Goal: Task Accomplishment & Management: Complete application form

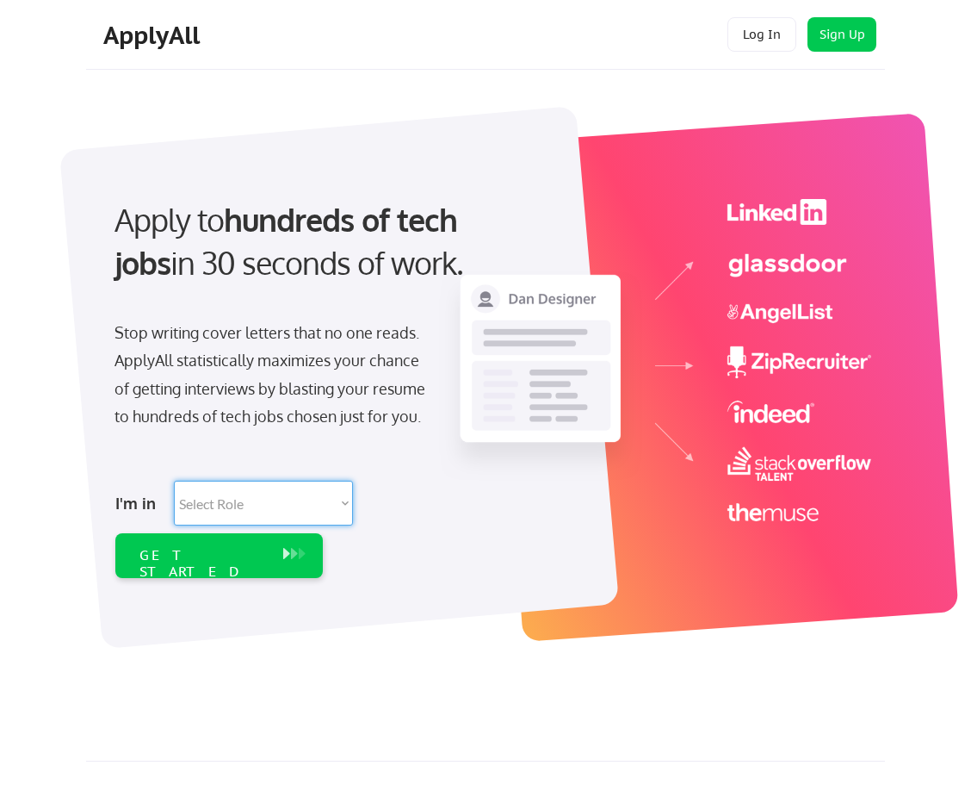
click at [346, 502] on select "Select Role Software Engineering Product Management Customer Success Sales UI/U…" at bounding box center [263, 503] width 179 height 45
select select ""technical_project_program_mgmt""
click at [174, 481] on select "Select Role Software Engineering Product Management Customer Success Sales UI/U…" at bounding box center [263, 503] width 179 height 45
select select ""technical_project_program_mgmt""
click at [268, 562] on div "GET STARTED" at bounding box center [203, 555] width 144 height 45
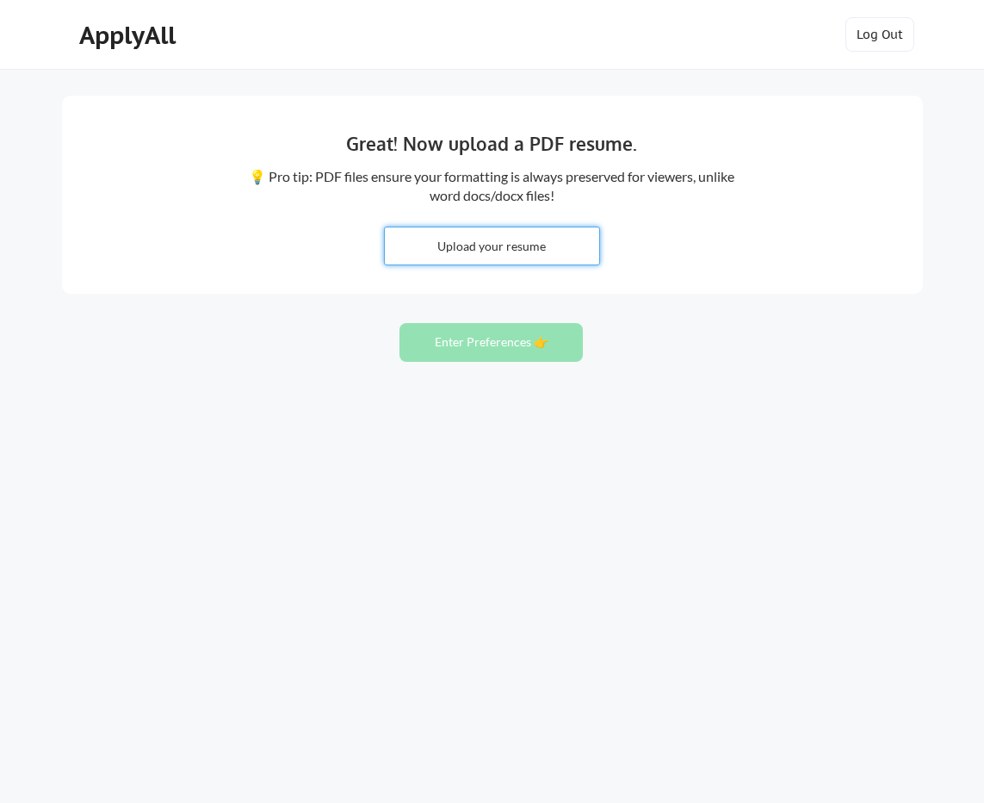
click at [567, 242] on input "file" at bounding box center [492, 245] width 214 height 37
type input "C:\fakepath\[PERSON_NAME] RESUME.docx"
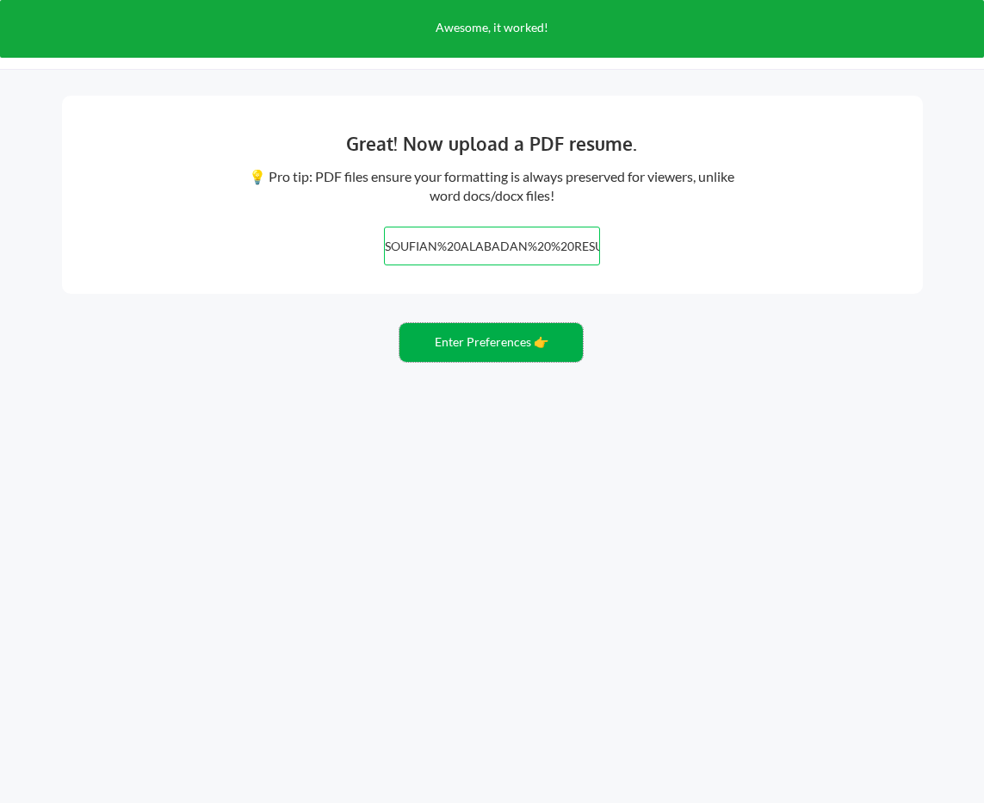
click at [481, 342] on button "Enter Preferences 👉" at bounding box center [491, 342] width 183 height 39
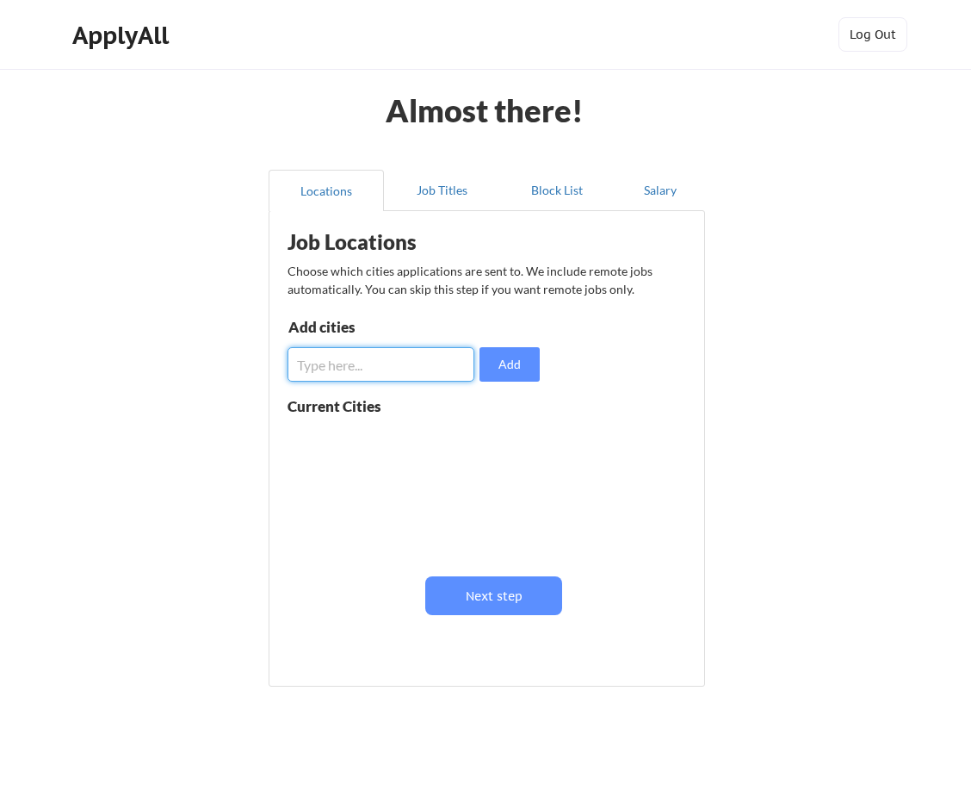
click at [422, 370] on input "input" at bounding box center [381, 364] width 187 height 34
type input "orlando"
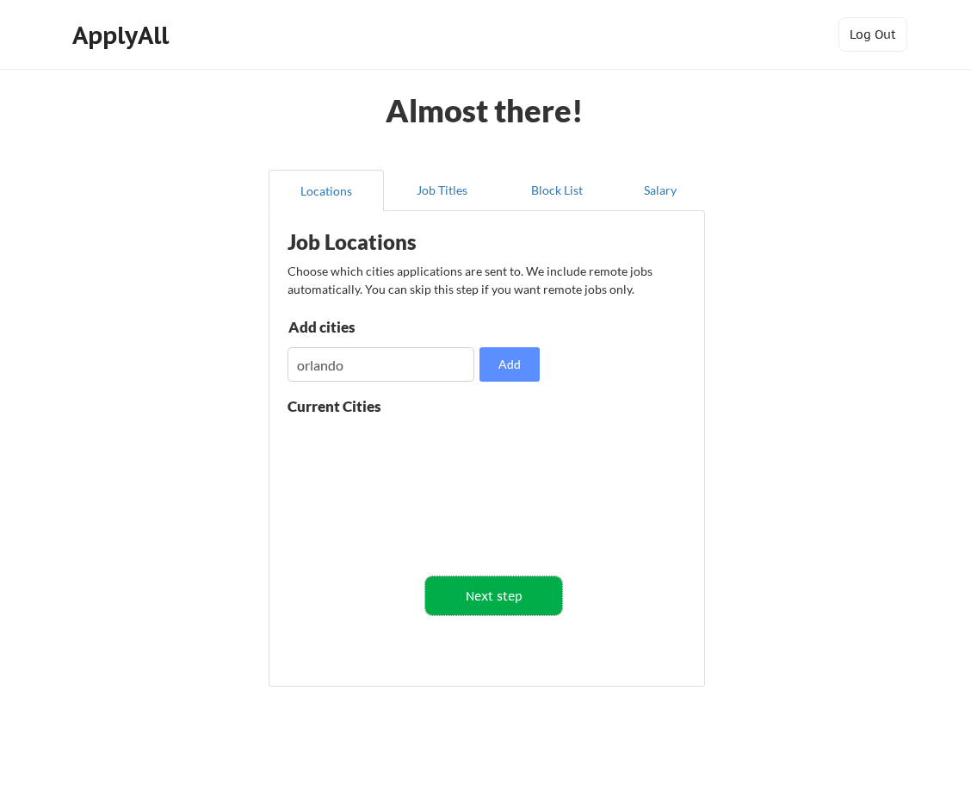
click at [540, 591] on button "Next step" at bounding box center [493, 595] width 137 height 39
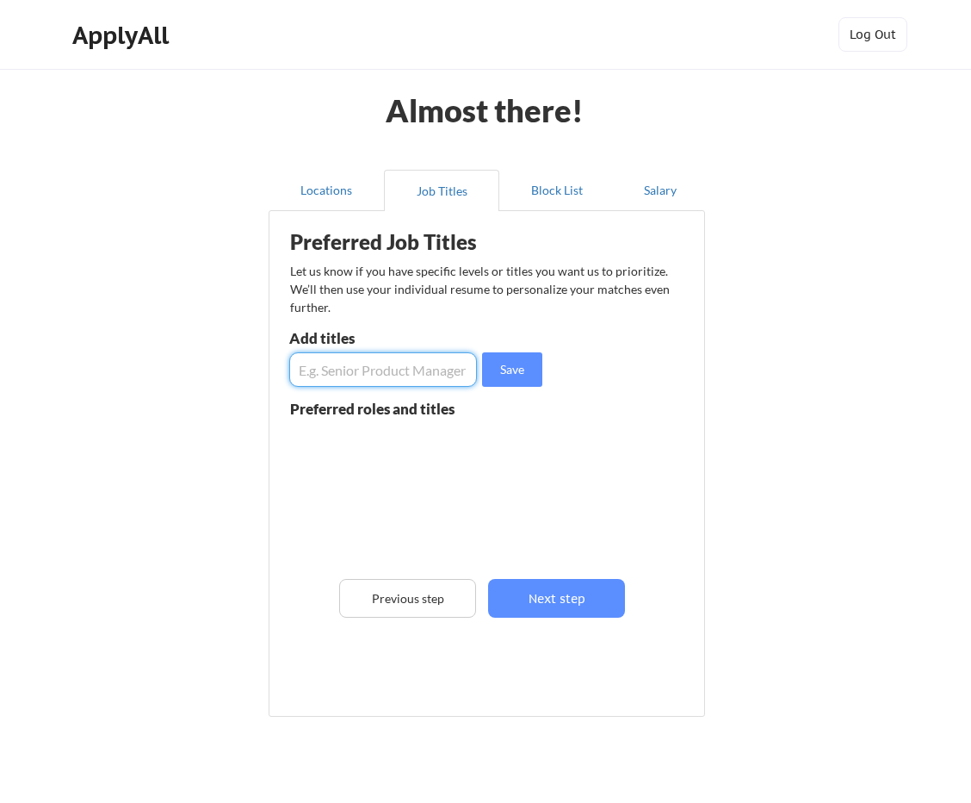
click at [404, 370] on input "input" at bounding box center [383, 369] width 188 height 34
type input "s"
drag, startPoint x: 441, startPoint y: 370, endPoint x: 701, endPoint y: 357, distance: 260.4
click at [701, 357] on div "Preferred Job Titles Let us know if you have specific levels or titles you want…" at bounding box center [490, 460] width 425 height 480
click at [466, 371] on input "input" at bounding box center [383, 369] width 188 height 34
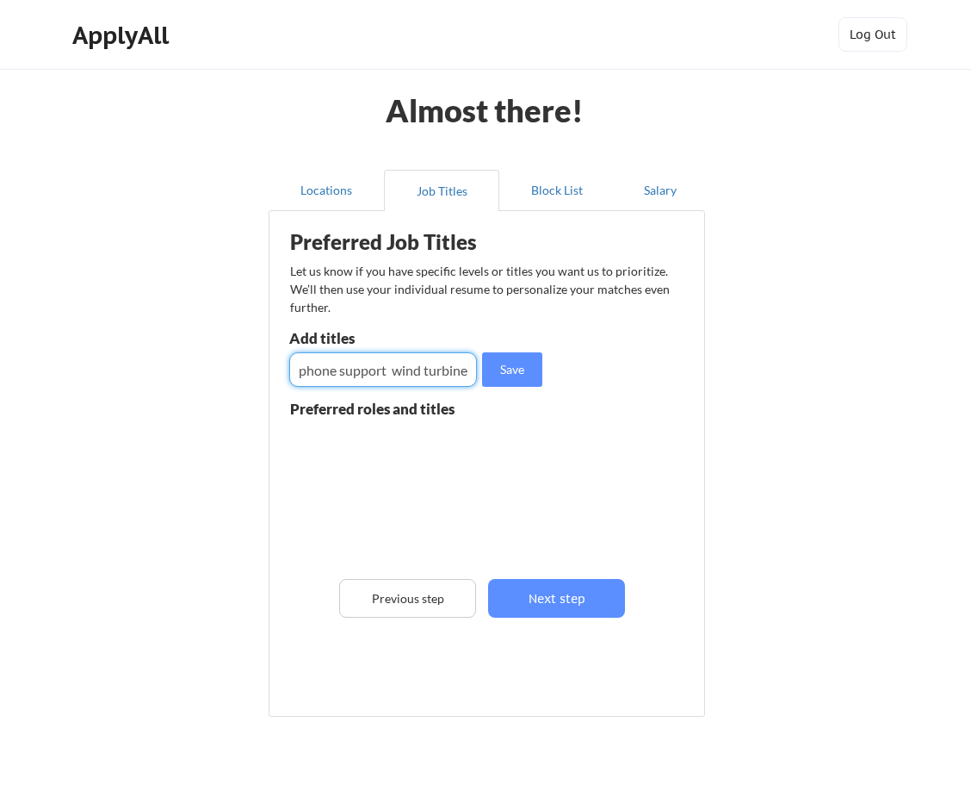
scroll to position [0, 1]
type input "phone support wind turbine"
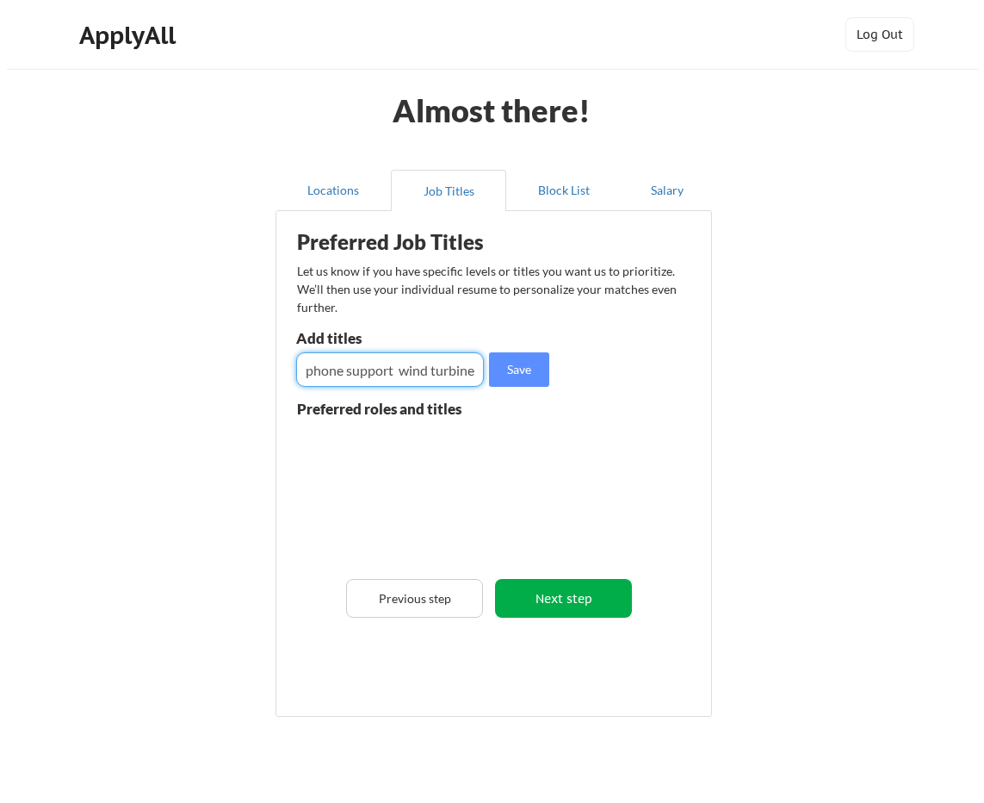
scroll to position [0, 0]
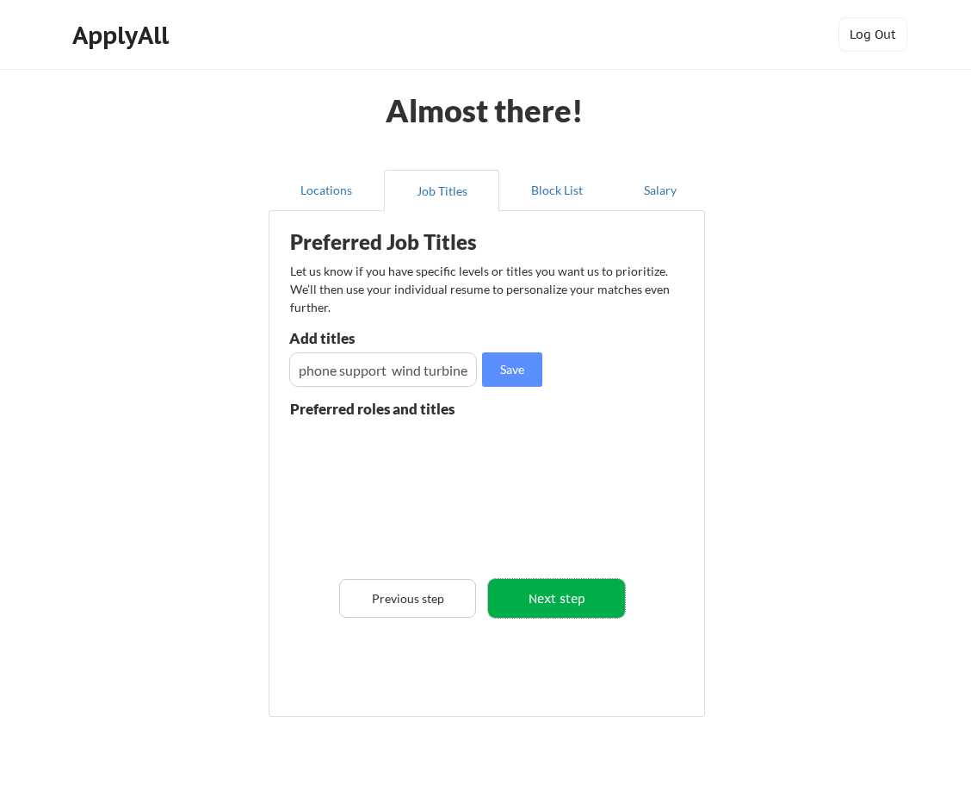
click at [552, 603] on button "Next step" at bounding box center [556, 598] width 137 height 39
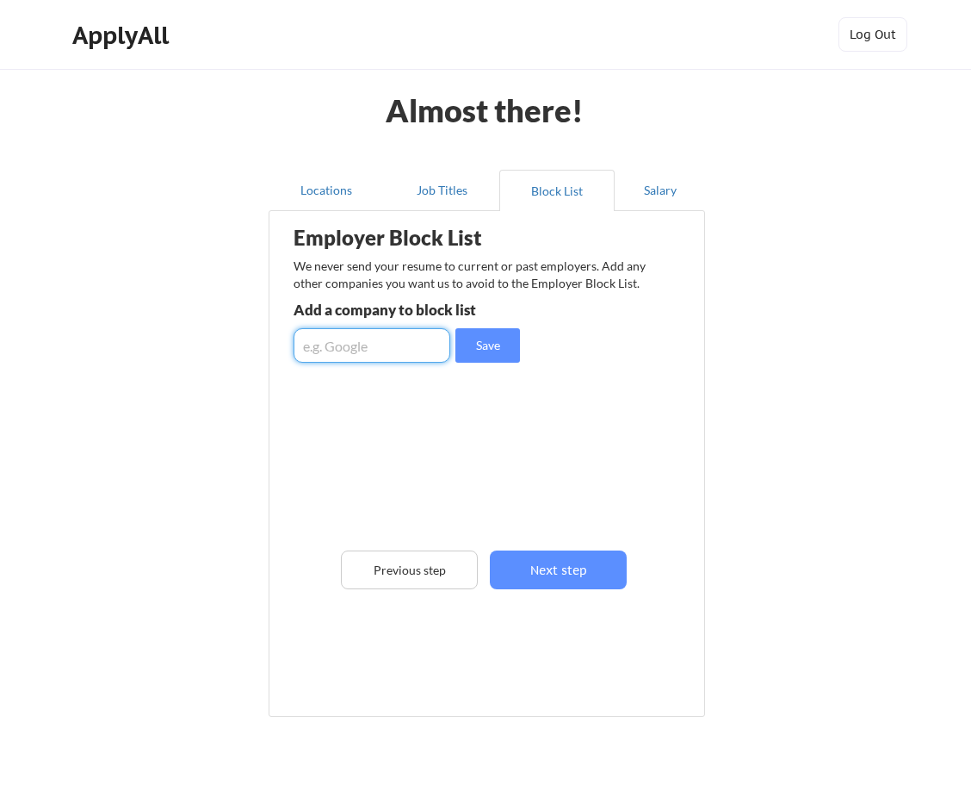
click at [380, 355] on input "input" at bounding box center [372, 345] width 157 height 34
type input "s"
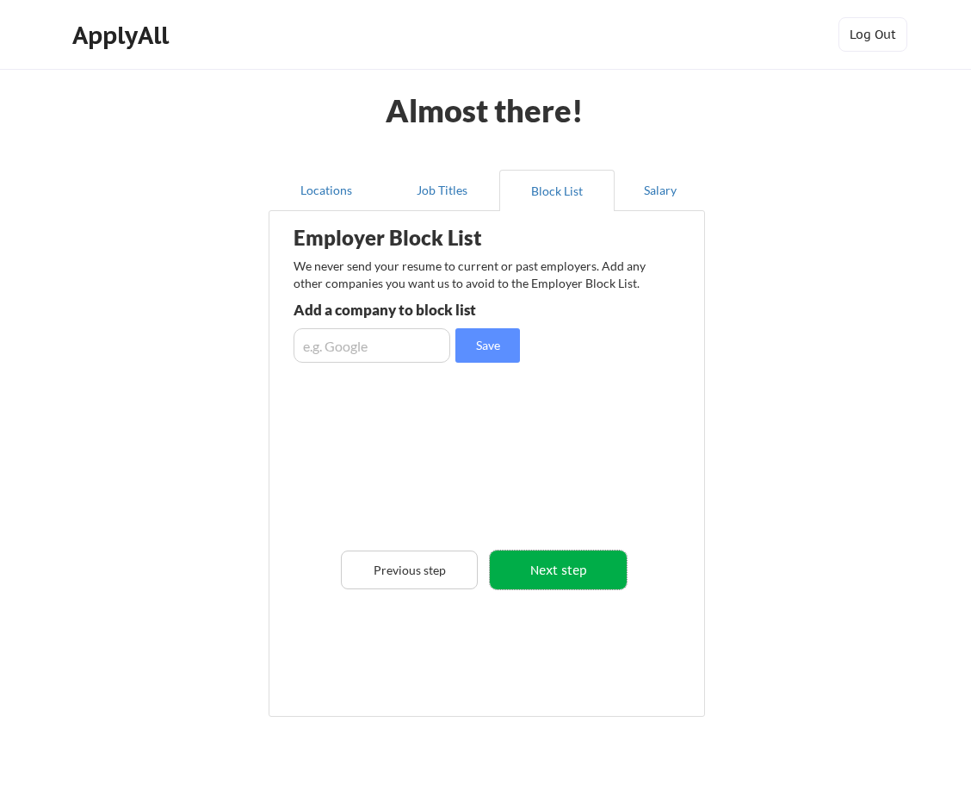
click at [598, 577] on button "Next step" at bounding box center [558, 569] width 137 height 39
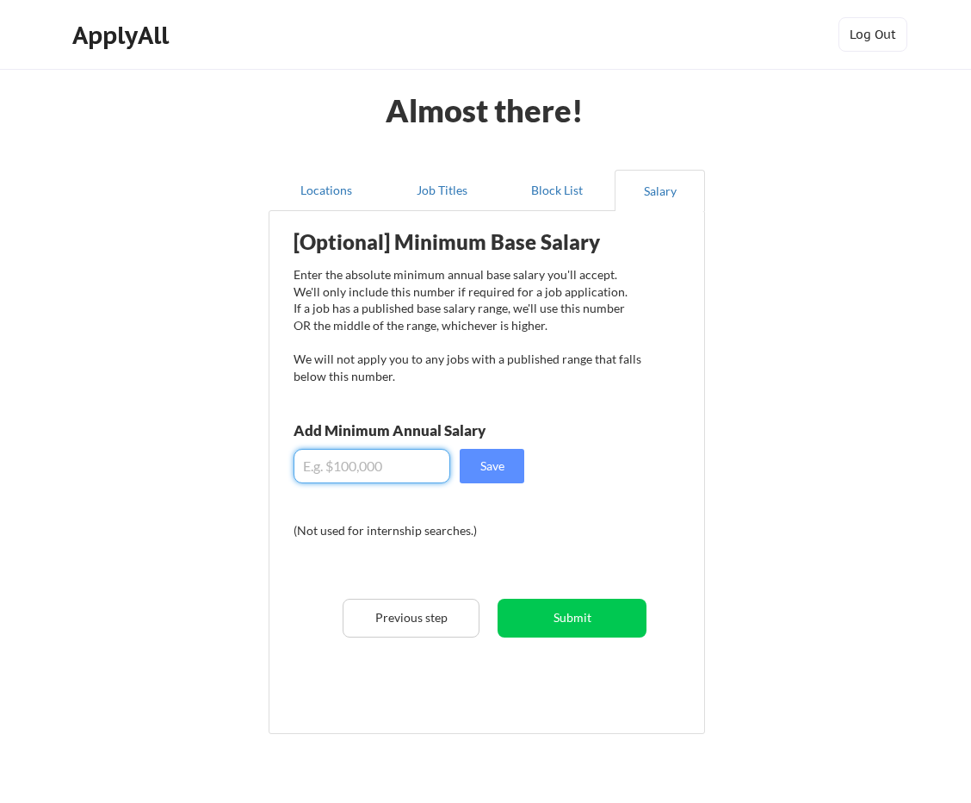
click at [359, 464] on input "input" at bounding box center [372, 466] width 157 height 34
type input "$100,000"
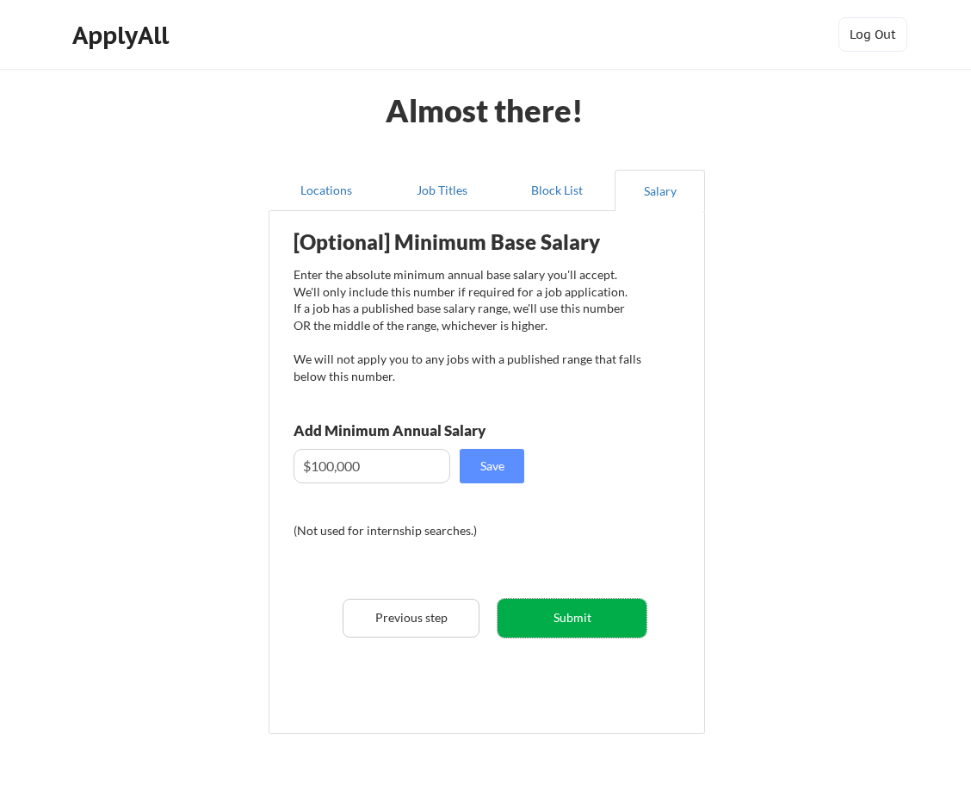
click at [572, 605] on button "Submit" at bounding box center [572, 618] width 149 height 39
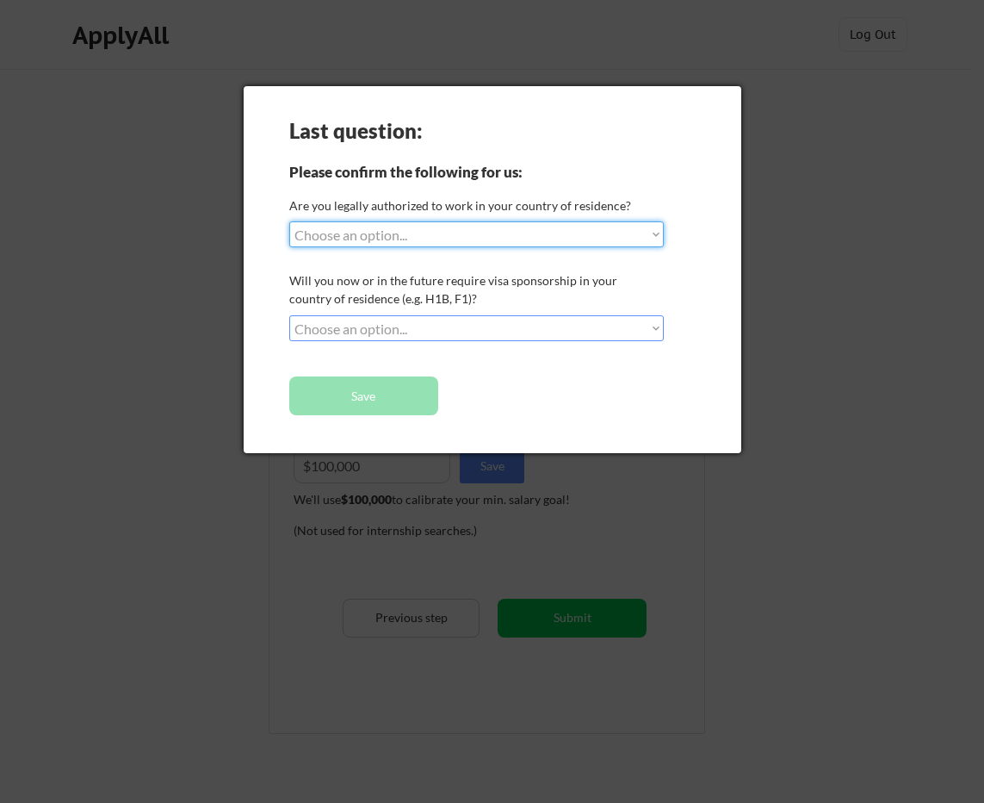
click at [657, 231] on select "Choose an option... Yes, I am a US Citizen Yes, I am a Canadian Citizen Yes, I …" at bounding box center [476, 234] width 375 height 26
select select ""yes__i_am_a_us_citizen""
click at [289, 221] on select "Choose an option... Yes, I am a US Citizen Yes, I am a Canadian Citizen Yes, I …" at bounding box center [476, 234] width 375 height 26
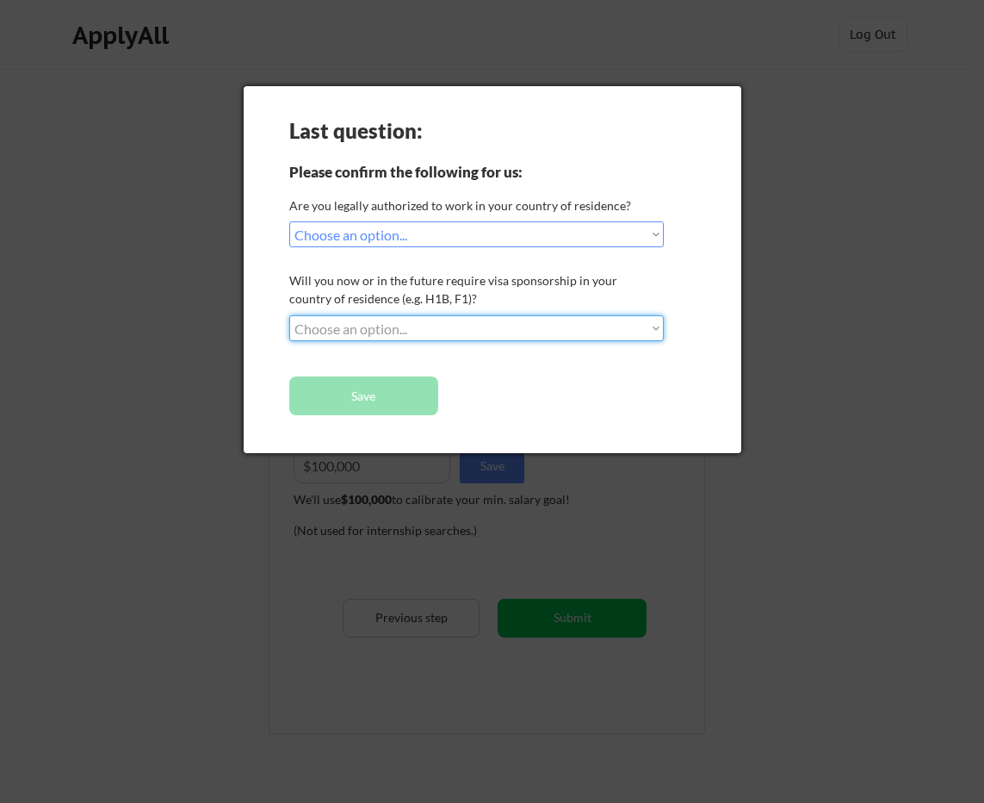
click at [648, 333] on select "Choose an option... No, I will not need sponsorship Yes, I will need sponsorship" at bounding box center [476, 328] width 375 height 26
select select ""no__i_will_not_need_sponsorship""
click at [289, 315] on select "Choose an option... No, I will not need sponsorship Yes, I will need sponsorship" at bounding box center [476, 328] width 375 height 26
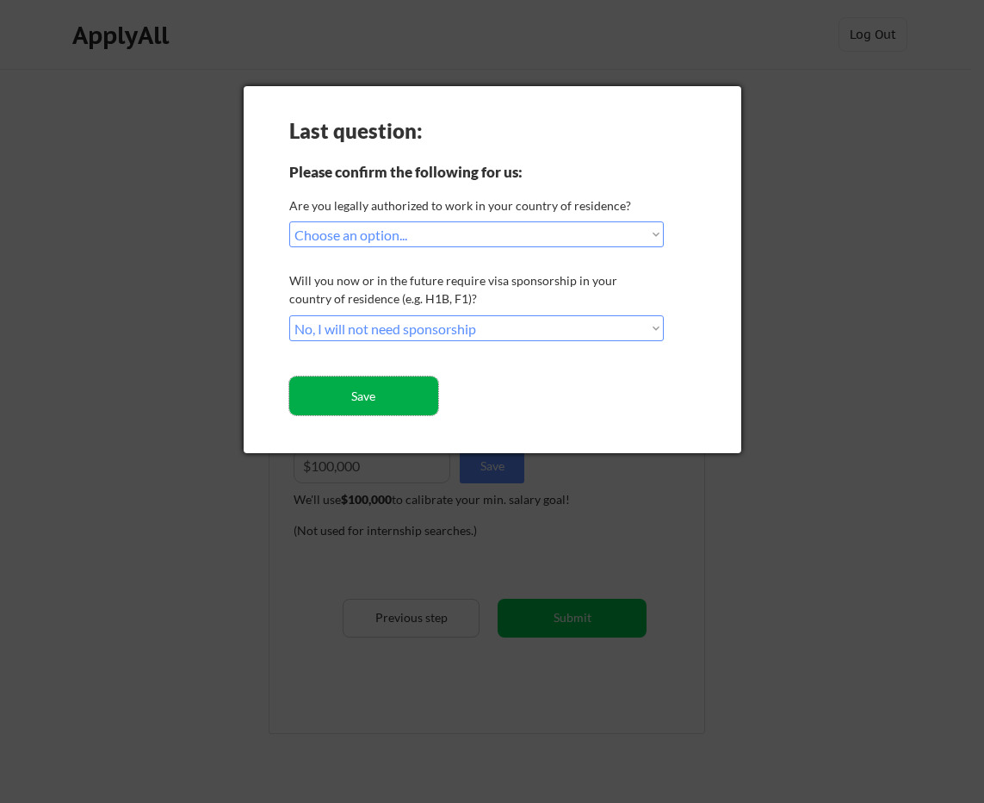
click at [423, 398] on button "Save" at bounding box center [363, 395] width 149 height 39
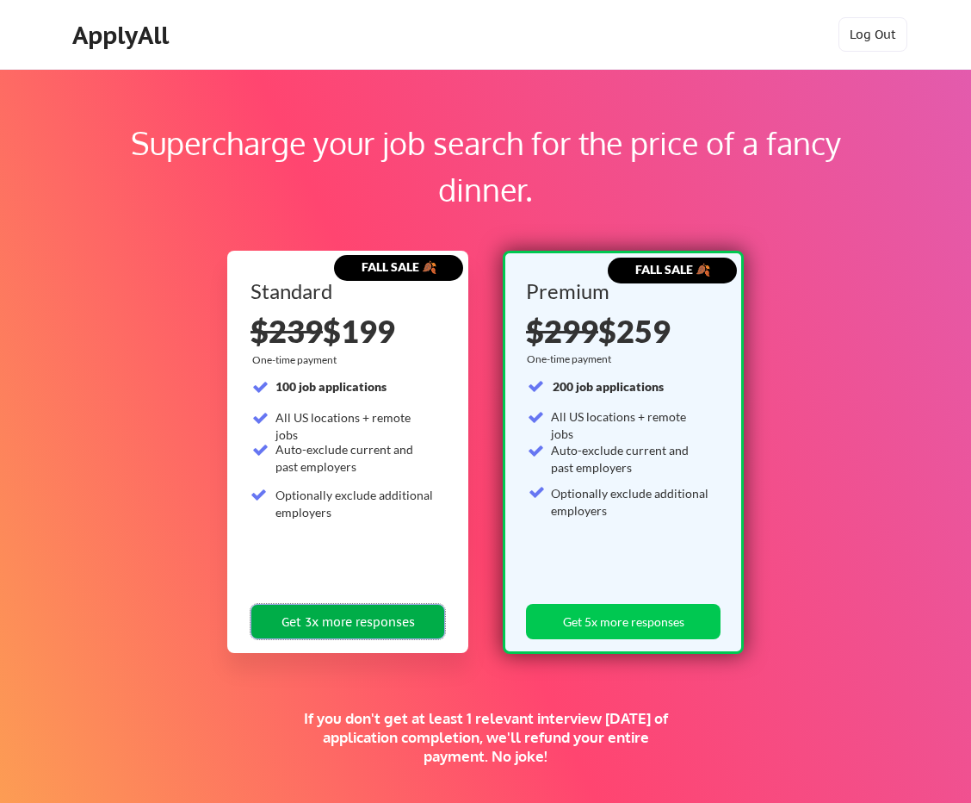
click at [410, 630] on button "Get 3x more responses" at bounding box center [348, 621] width 195 height 35
